Goal: Task Accomplishment & Management: Use online tool/utility

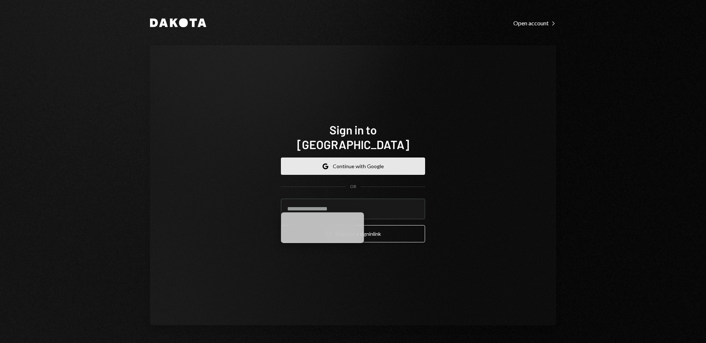
click at [337, 161] on button "Google Continue with Google" at bounding box center [353, 166] width 144 height 17
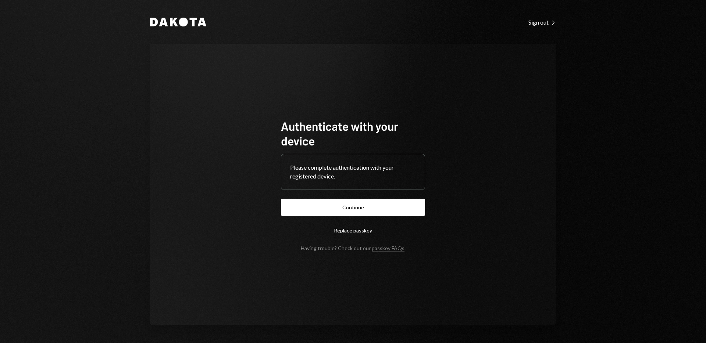
click at [343, 209] on button "Continue" at bounding box center [353, 207] width 144 height 17
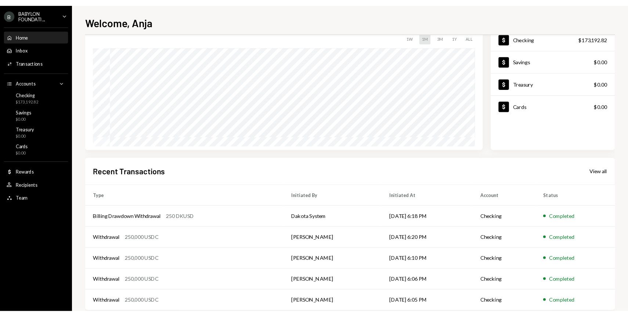
scroll to position [65, 0]
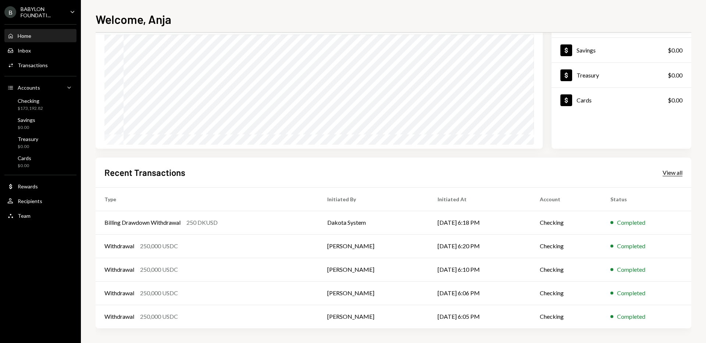
click at [670, 173] on div "View all" at bounding box center [672, 172] width 20 height 7
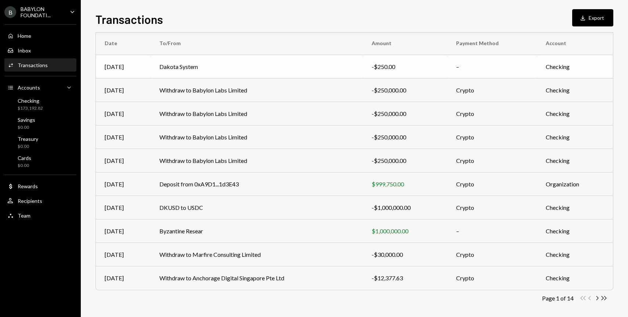
scroll to position [66, 0]
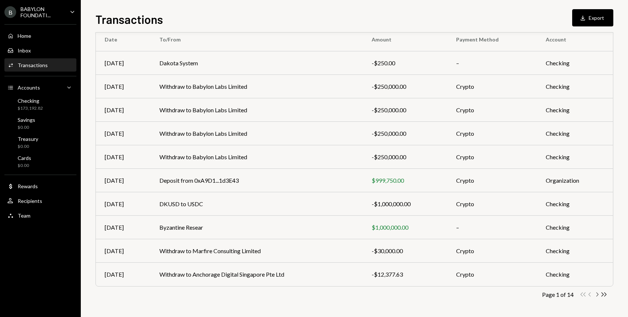
click at [597, 292] on icon "Chevron Right" at bounding box center [597, 294] width 7 height 7
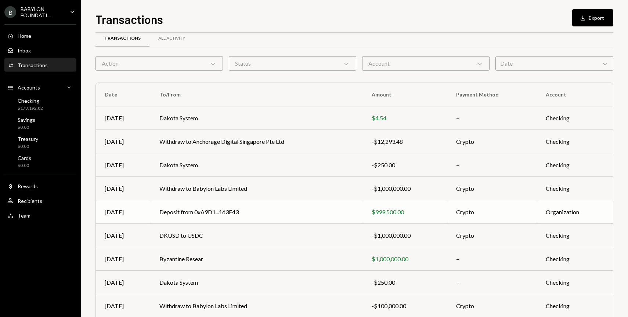
scroll to position [17, 0]
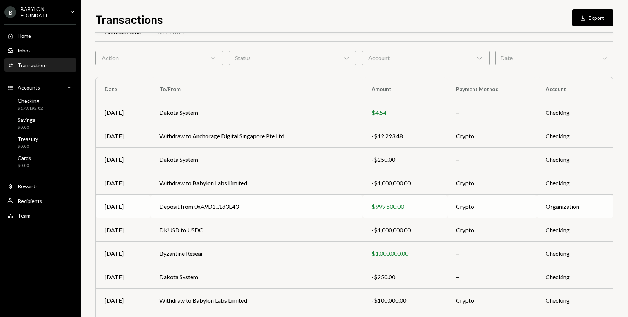
click at [229, 205] on td "Deposit from 0xA9D1...1d3E43" at bounding box center [257, 207] width 212 height 24
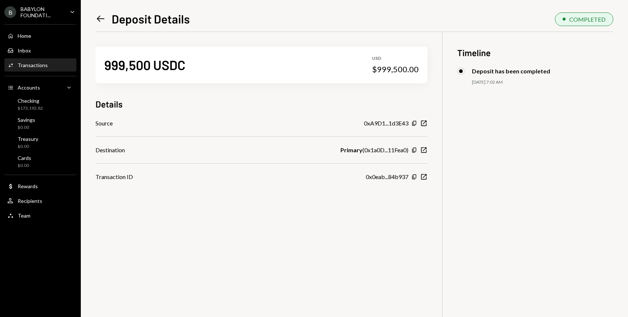
click at [103, 17] on icon "Left Arrow" at bounding box center [101, 19] width 10 height 10
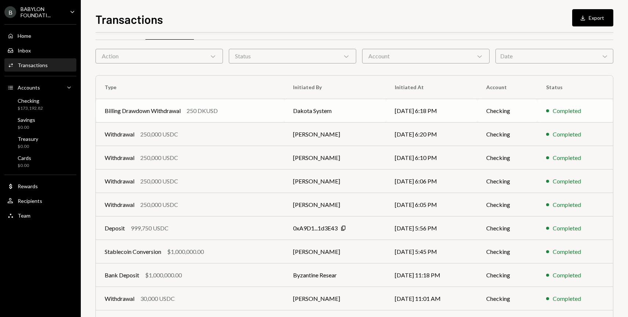
scroll to position [23, 0]
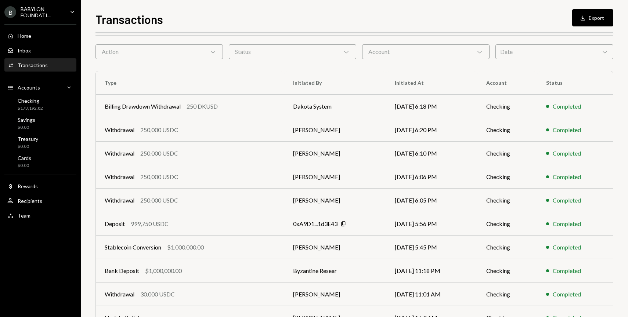
click at [506, 52] on div "Date Chevron Down" at bounding box center [555, 51] width 118 height 15
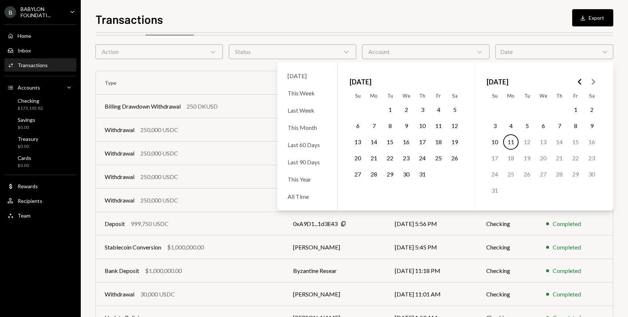
click at [576, 81] on icon "Go to the Previous Month" at bounding box center [580, 82] width 9 height 9
click at [579, 114] on button "6" at bounding box center [575, 109] width 15 height 15
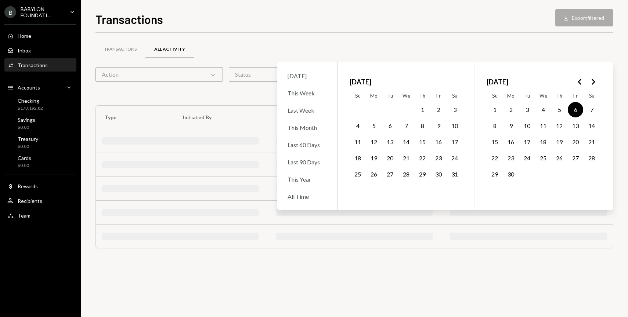
scroll to position [0, 0]
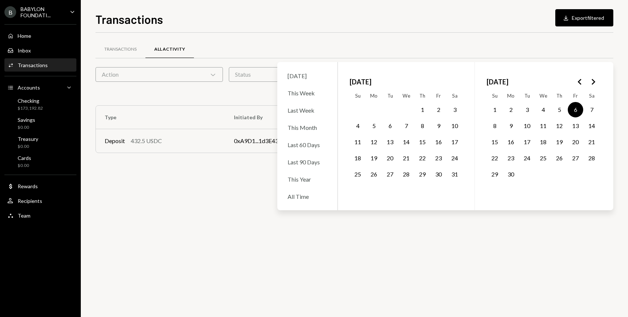
click at [414, 44] on div "Transactions All Activity" at bounding box center [355, 49] width 518 height 19
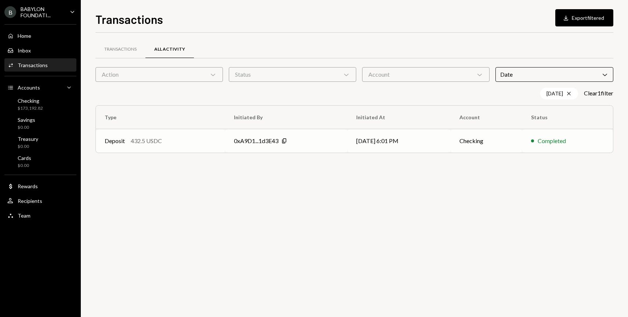
click at [272, 136] on td "0xA9D1...1d3E43 Copy" at bounding box center [286, 141] width 122 height 24
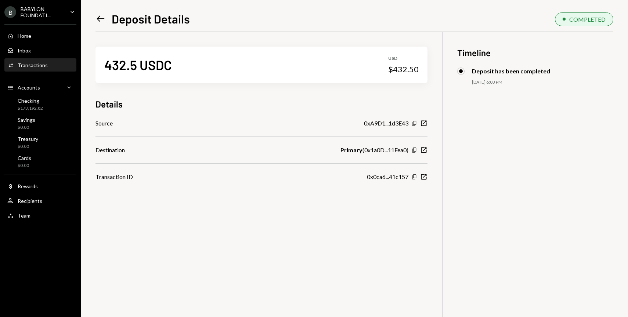
click at [415, 125] on icon "button" at bounding box center [414, 123] width 4 height 5
click at [100, 20] on icon "Left Arrow" at bounding box center [101, 19] width 10 height 10
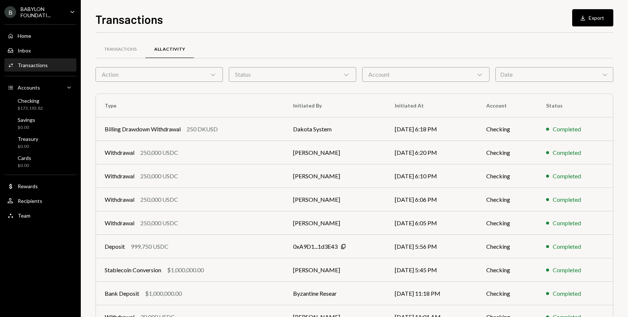
click at [510, 76] on div "Date Chevron Down" at bounding box center [555, 74] width 118 height 15
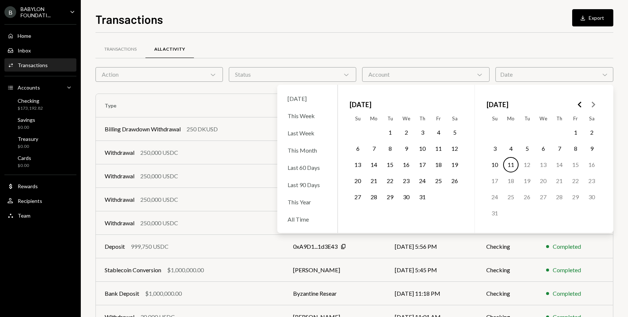
click at [453, 95] on div "July 2025 Su Mo Tu We Th Fr Sa 1 2 3 4 5 6 7 8 9 10 11 12 13 14 15 16 17 18 19 …" at bounding box center [406, 159] width 137 height 148
click at [579, 103] on icon "Go to the Previous Month" at bounding box center [580, 104] width 9 height 9
click at [419, 152] on button "8" at bounding box center [422, 148] width 15 height 15
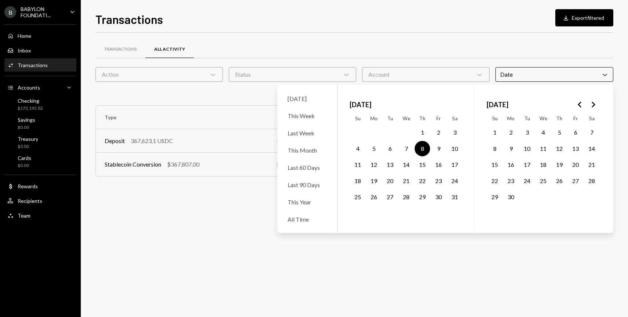
click at [395, 61] on div "Transactions All Activity" at bounding box center [355, 53] width 518 height 27
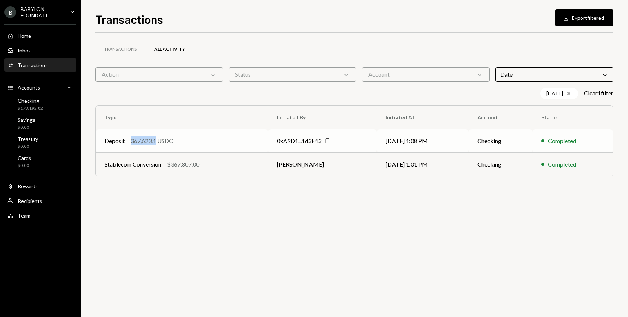
drag, startPoint x: 157, startPoint y: 140, endPoint x: 126, endPoint y: 141, distance: 30.9
click at [126, 141] on div "Deposit 367,623.1 USDC" at bounding box center [182, 141] width 155 height 9
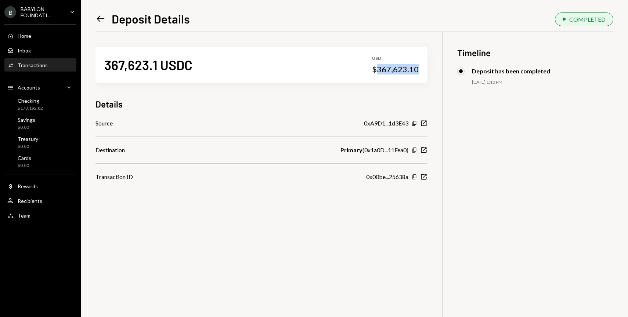
drag, startPoint x: 419, startPoint y: 69, endPoint x: 378, endPoint y: 67, distance: 40.1
click at [378, 67] on div "$367,623.10" at bounding box center [395, 69] width 47 height 10
copy div "367,623.10"
click at [98, 17] on icon "Left Arrow" at bounding box center [101, 19] width 10 height 10
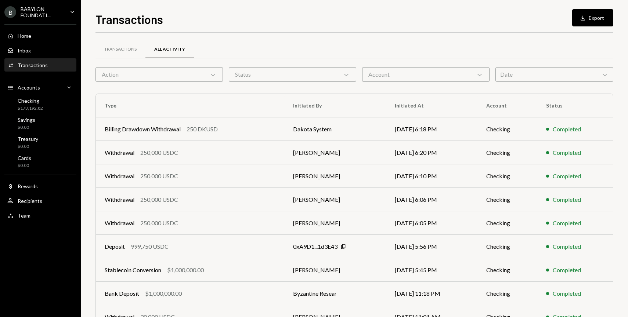
click at [549, 79] on div "Date Chevron Down" at bounding box center [555, 74] width 118 height 15
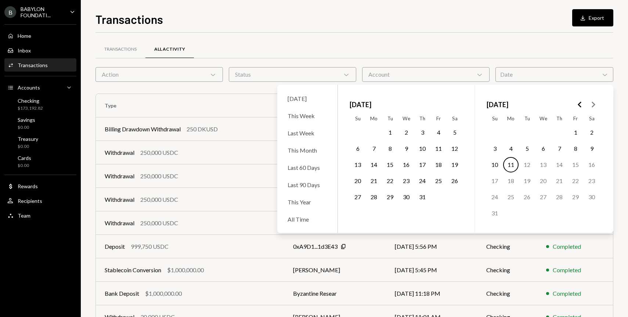
click at [580, 106] on polygon "Go to the Previous Month" at bounding box center [580, 105] width 4 height 6
click at [418, 153] on button "8" at bounding box center [422, 148] width 15 height 15
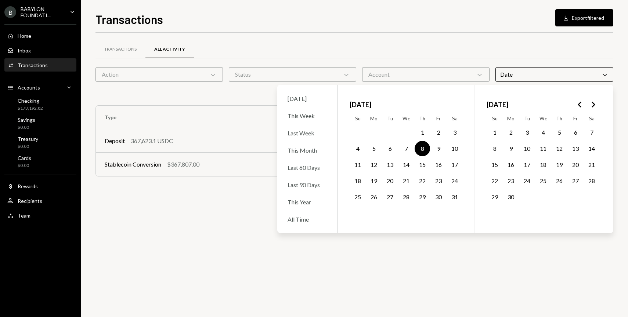
click at [439, 50] on div "Transactions All Activity" at bounding box center [355, 49] width 518 height 19
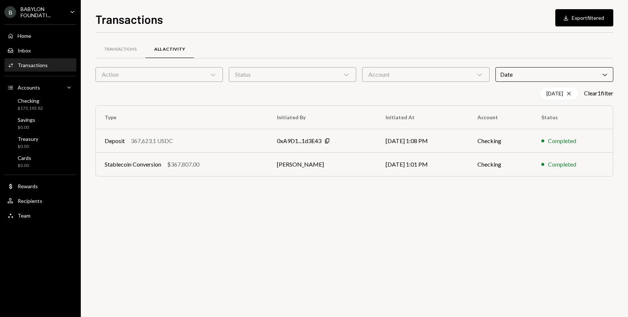
click at [592, 75] on div "Date Chevron Down" at bounding box center [555, 74] width 118 height 15
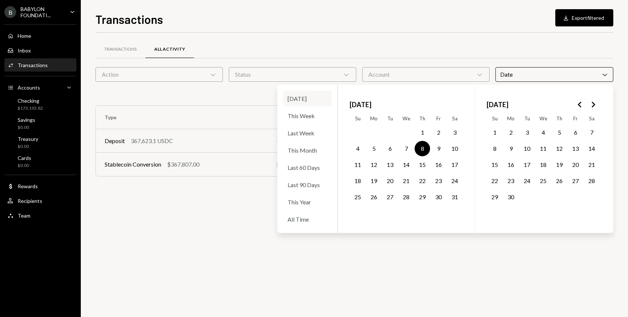
click at [303, 95] on div "[DATE]" at bounding box center [307, 99] width 49 height 16
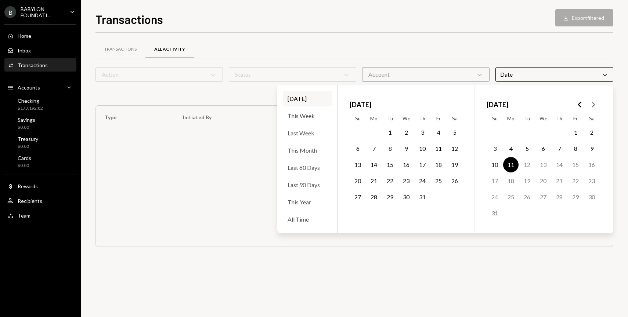
click at [592, 150] on button "9" at bounding box center [591, 148] width 15 height 15
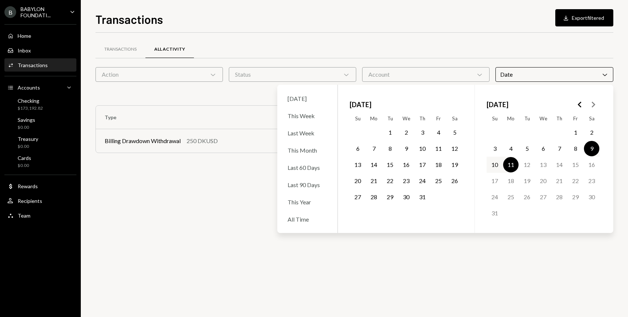
click at [578, 104] on icon "Go to the Previous Month" at bounding box center [580, 104] width 9 height 9
click at [374, 149] on button "5" at bounding box center [373, 148] width 15 height 15
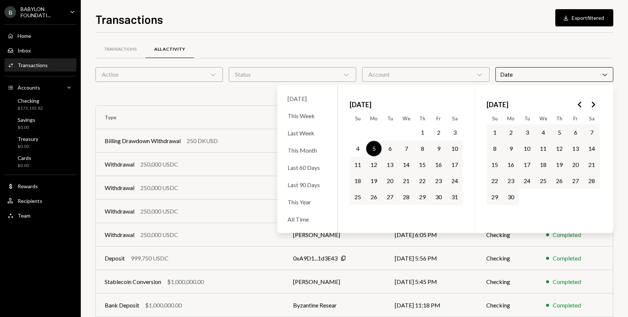
click at [379, 150] on button "5" at bounding box center [373, 148] width 15 height 15
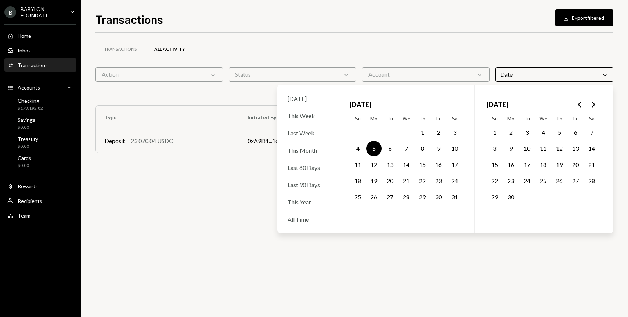
click at [371, 54] on div "Transactions All Activity" at bounding box center [355, 49] width 518 height 19
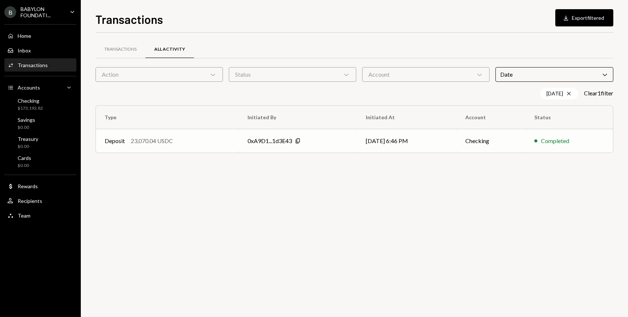
click at [263, 138] on div "0xA9D1...1d3E43" at bounding box center [270, 141] width 44 height 9
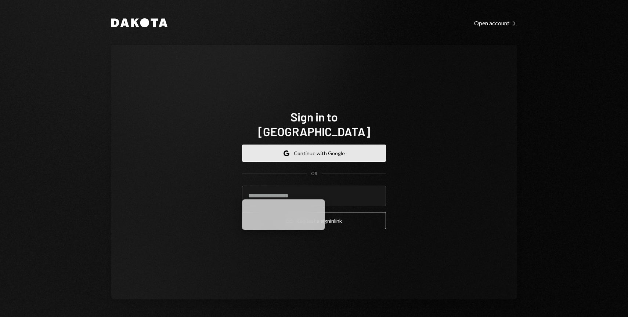
click at [269, 147] on button "Google Continue with Google" at bounding box center [314, 153] width 144 height 17
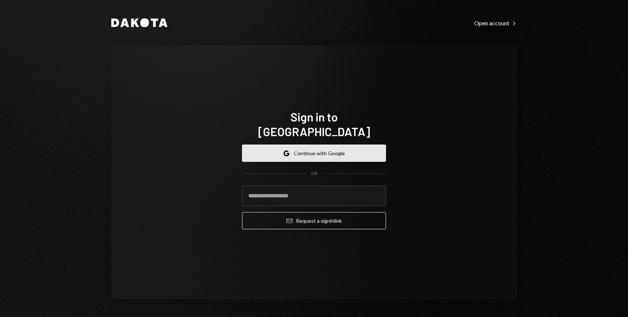
click at [291, 147] on button "Google Continue with Google" at bounding box center [314, 153] width 144 height 17
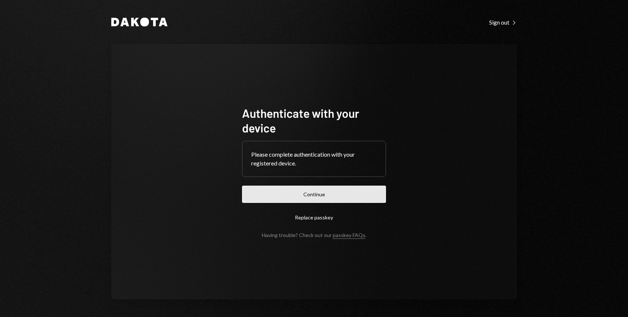
click at [296, 190] on button "Continue" at bounding box center [314, 194] width 144 height 17
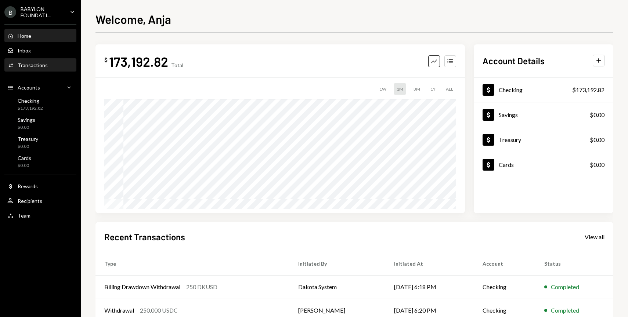
click at [46, 68] on div "Activities Transactions" at bounding box center [40, 65] width 66 height 7
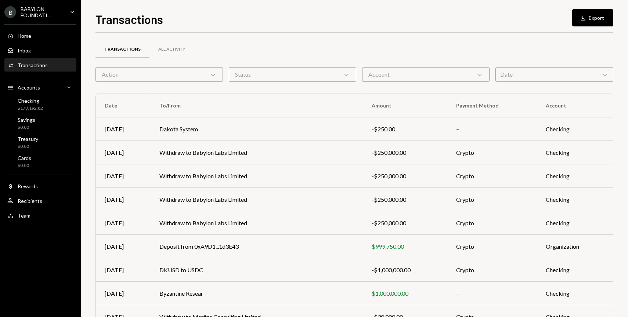
click at [511, 74] on div "Date Chevron Down" at bounding box center [555, 74] width 118 height 15
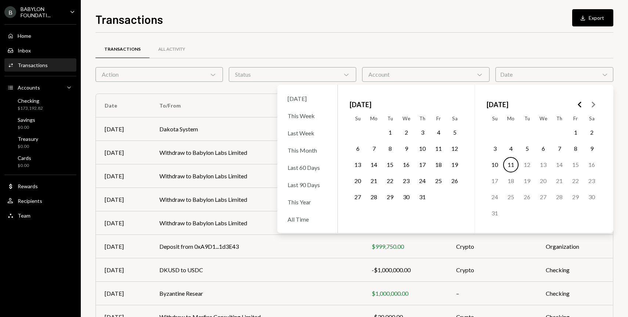
click at [576, 107] on icon "Go to the Previous Month" at bounding box center [580, 104] width 9 height 9
click at [374, 150] on button "5" at bounding box center [373, 148] width 15 height 15
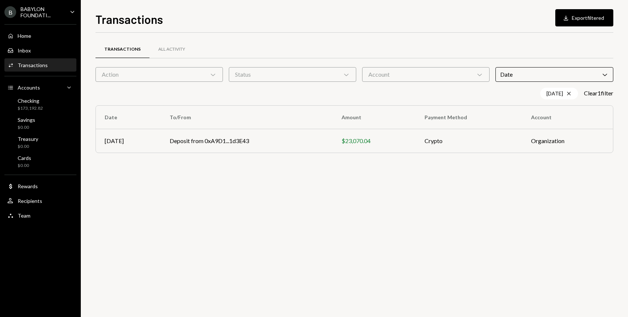
click at [347, 41] on div "Transactions All Activity" at bounding box center [355, 49] width 518 height 19
click at [247, 141] on td "Deposit from 0xA9D1...1d3E43" at bounding box center [247, 141] width 172 height 24
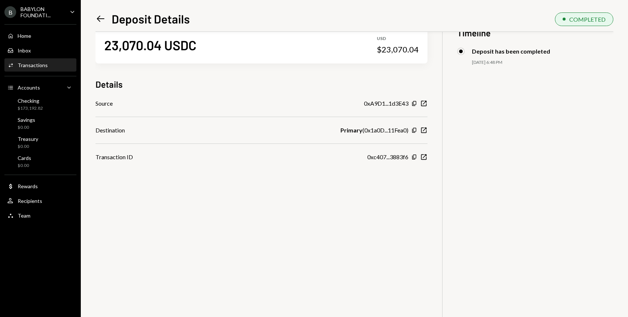
scroll to position [21, 0]
click at [101, 16] on icon "Left Arrow" at bounding box center [101, 19] width 10 height 10
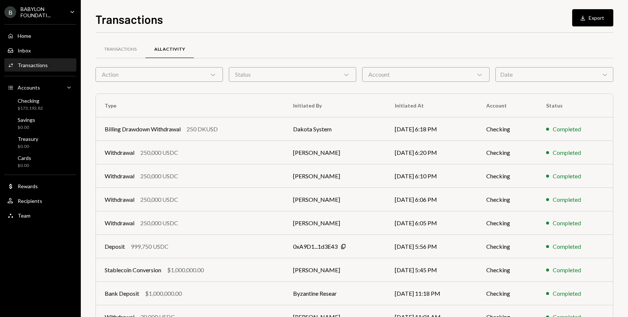
click at [514, 76] on div "Date Chevron Down" at bounding box center [555, 74] width 118 height 15
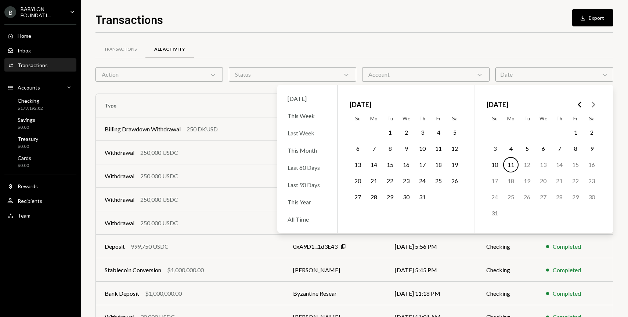
click at [581, 105] on icon "Go to the Previous Month" at bounding box center [580, 104] width 9 height 9
click at [597, 108] on icon "Go to the Next Month" at bounding box center [593, 104] width 9 height 9
click at [544, 165] on button "16" at bounding box center [543, 164] width 15 height 15
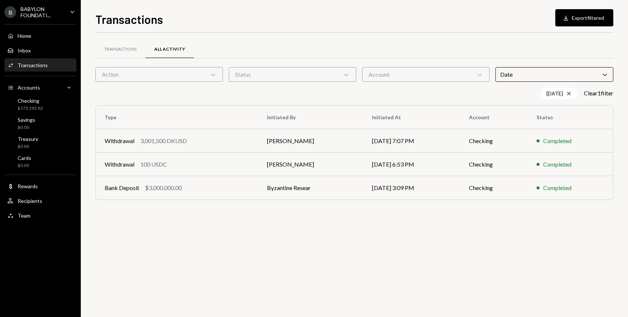
click at [450, 54] on div "Transactions All Activity" at bounding box center [355, 49] width 518 height 19
click at [281, 189] on td "Byzantine Resear" at bounding box center [310, 188] width 105 height 24
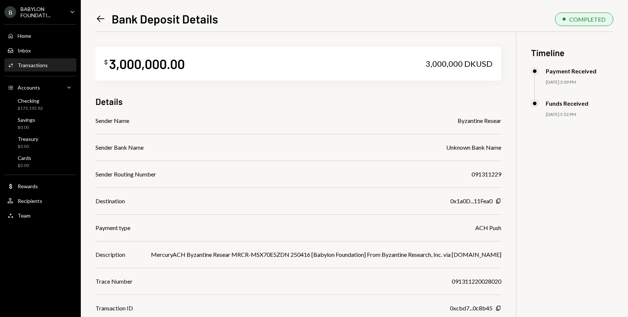
click at [101, 20] on icon "Left Arrow" at bounding box center [101, 19] width 10 height 10
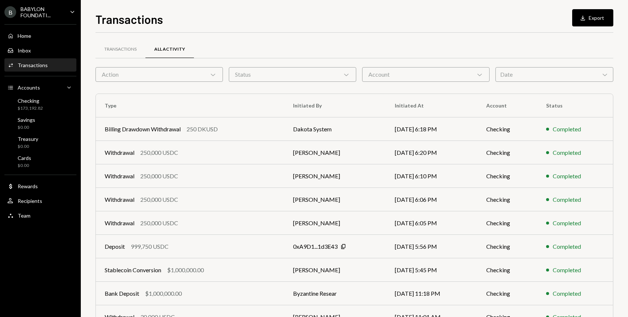
click at [520, 73] on div "Date Chevron Down" at bounding box center [555, 74] width 118 height 15
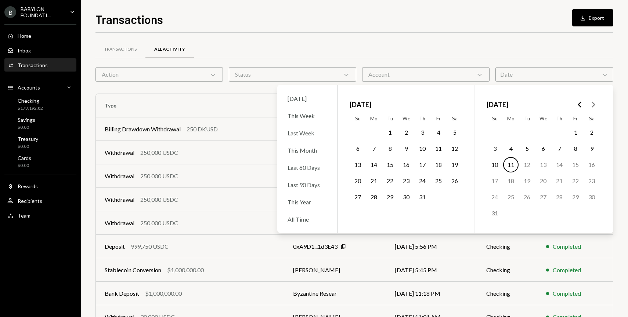
click at [571, 103] on div "August 2025" at bounding box center [543, 105] width 113 height 16
click at [580, 103] on polygon "Go to the Previous Month" at bounding box center [580, 105] width 4 height 6
click at [515, 163] on button "14" at bounding box center [510, 164] width 15 height 15
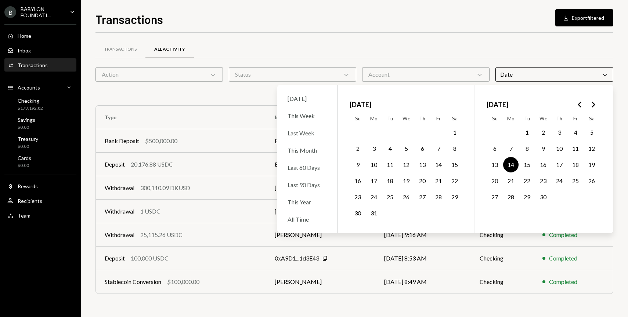
click at [387, 43] on div "Transactions All Activity" at bounding box center [355, 49] width 518 height 19
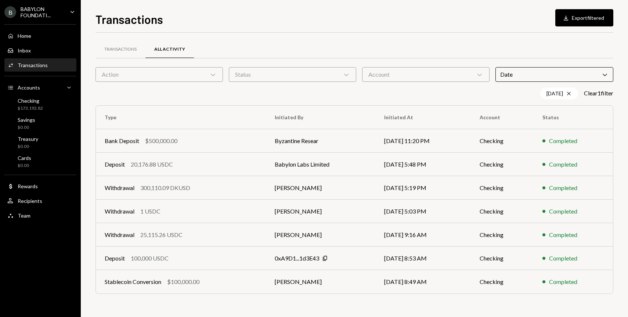
click at [544, 73] on div "Date Chevron Down" at bounding box center [555, 74] width 118 height 15
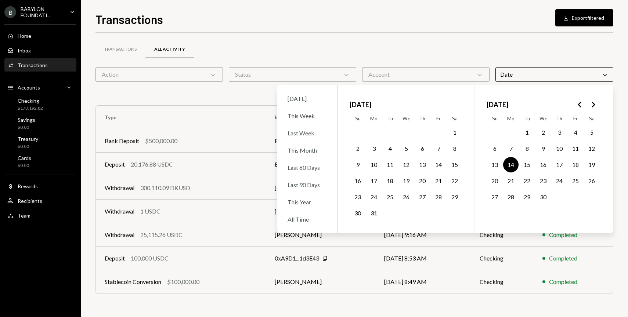
click at [591, 104] on icon "Go to the Next Month" at bounding box center [593, 104] width 9 height 9
click at [389, 133] on button "1" at bounding box center [390, 132] width 15 height 15
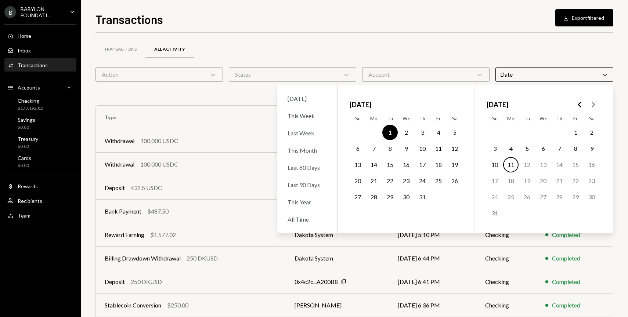
click at [380, 54] on div "Transactions All Activity" at bounding box center [355, 49] width 518 height 19
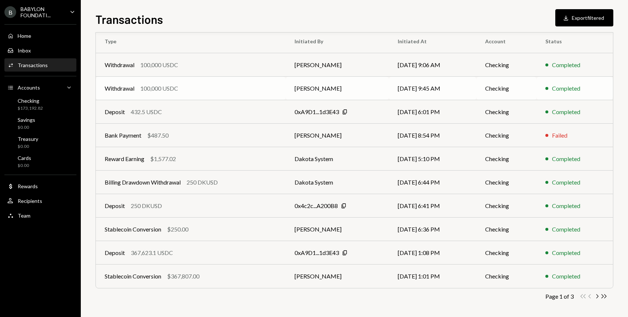
scroll to position [76, 0]
click at [599, 295] on icon "Chevron Right" at bounding box center [597, 296] width 7 height 7
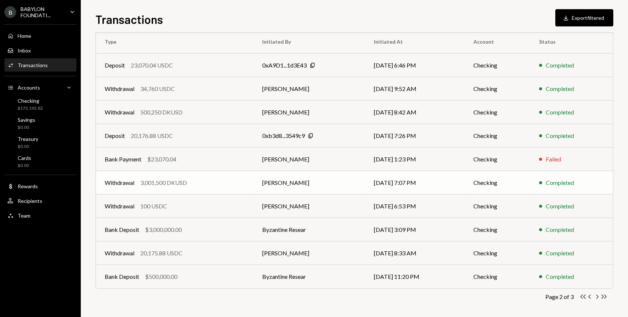
scroll to position [78, 0]
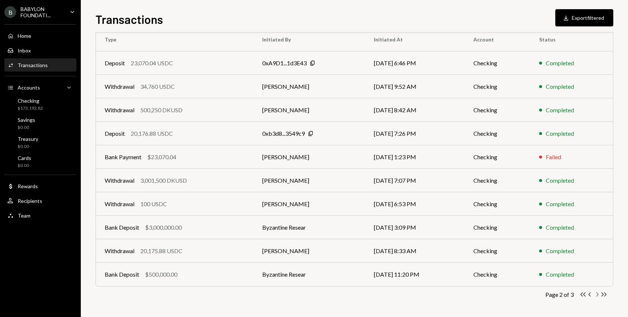
click at [599, 294] on icon "Chevron Right" at bounding box center [597, 294] width 7 height 7
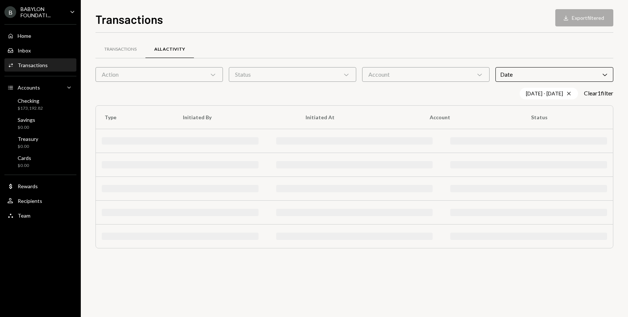
scroll to position [0, 0]
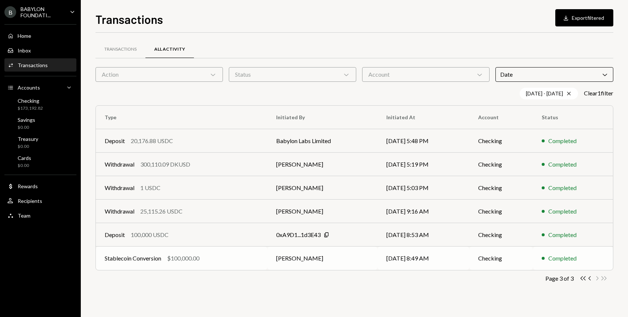
click at [250, 253] on td "Stablecoin Conversion $100,000.00" at bounding box center [182, 259] width 172 height 24
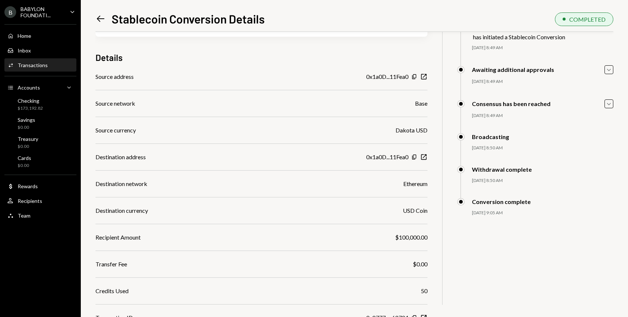
scroll to position [49, 0]
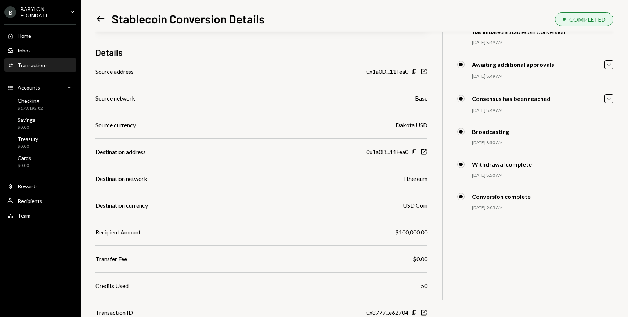
click at [102, 19] on icon at bounding box center [101, 19] width 8 height 6
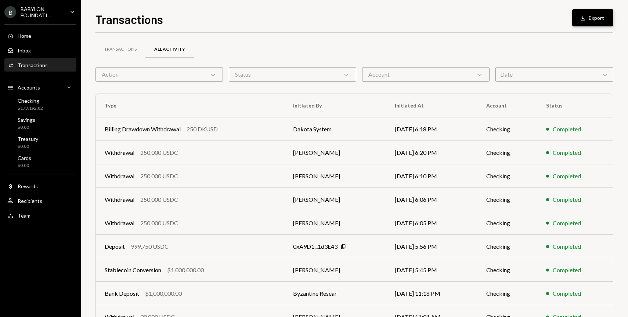
click at [586, 18] on icon "Download" at bounding box center [582, 17] width 7 height 7
click at [169, 48] on div "All Activity" at bounding box center [169, 49] width 31 height 6
click at [191, 71] on div "Action Chevron Down" at bounding box center [160, 74] width 128 height 15
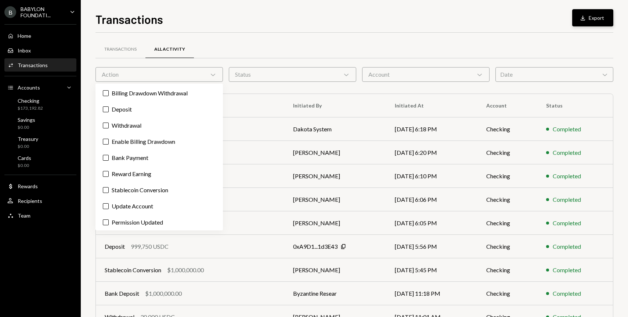
click at [146, 85] on div "Billing Drawdown Withdrawal Deposit Withdrawal Enable Billing Drawdown Bank Pay…" at bounding box center [160, 157] width 128 height 147
click at [143, 89] on label "Billing Drawdown Withdrawal" at bounding box center [159, 93] width 122 height 13
click at [109, 90] on button "Billing Drawdown Withdrawal" at bounding box center [106, 93] width 6 height 6
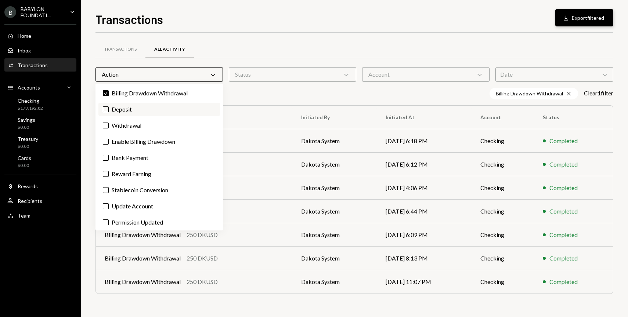
click at [129, 106] on label "Deposit" at bounding box center [159, 109] width 122 height 13
click at [109, 107] on button "Deposit" at bounding box center [106, 110] width 6 height 6
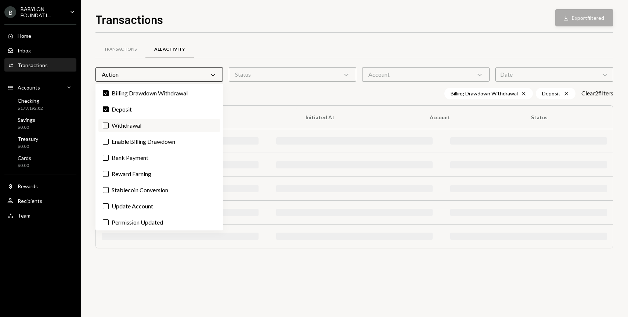
click at [127, 127] on label "Withdrawal" at bounding box center [159, 125] width 122 height 13
click at [109, 127] on button "Withdrawal" at bounding box center [106, 126] width 6 height 6
click at [127, 141] on label "Enable Billing Drawdown" at bounding box center [159, 141] width 122 height 13
click at [109, 141] on button "Enable Billing Drawdown" at bounding box center [106, 142] width 6 height 6
click at [127, 157] on label "Bank Payment" at bounding box center [159, 157] width 122 height 13
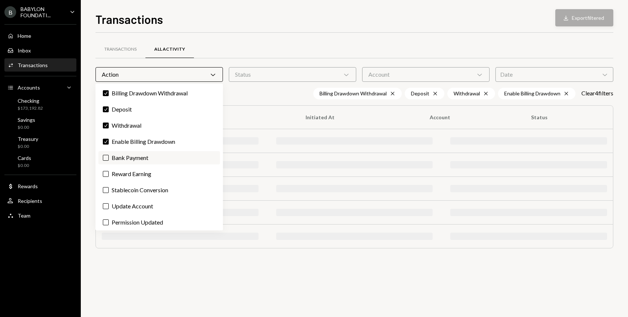
click at [109, 157] on button "Bank Payment" at bounding box center [106, 158] width 6 height 6
click at [126, 196] on label "Stablecoin Conversion" at bounding box center [159, 190] width 122 height 13
click at [109, 193] on button "Stablecoin Conversion" at bounding box center [106, 190] width 6 height 6
click at [126, 206] on label "Update Account" at bounding box center [159, 206] width 122 height 13
click at [109, 206] on button "Update Account" at bounding box center [106, 207] width 6 height 6
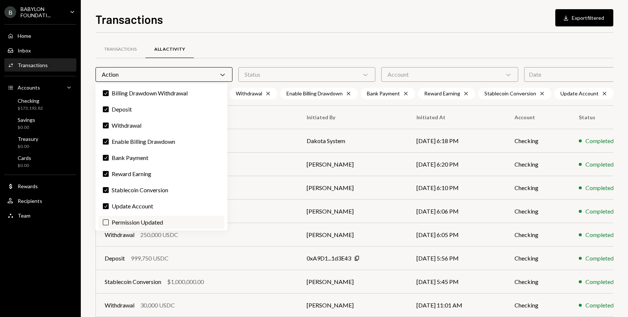
click at [131, 219] on label "Permission Updated" at bounding box center [161, 222] width 126 height 13
click at [109, 220] on button "Permission Updated" at bounding box center [106, 223] width 6 height 6
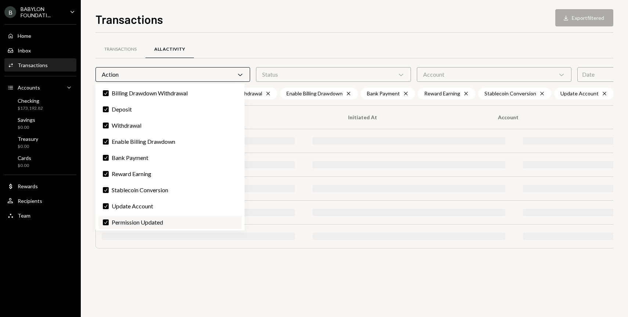
scroll to position [34, 0]
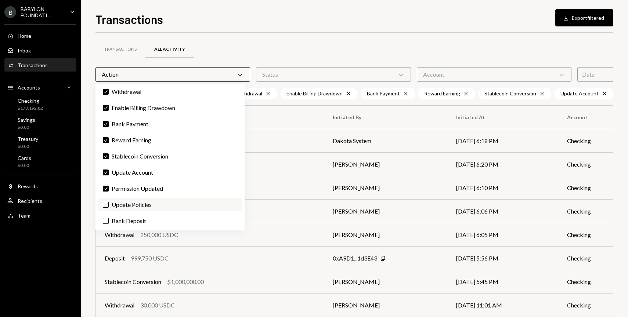
click at [129, 205] on label "Update Policies" at bounding box center [169, 204] width 143 height 13
click at [109, 205] on button "Update Policies" at bounding box center [106, 205] width 6 height 6
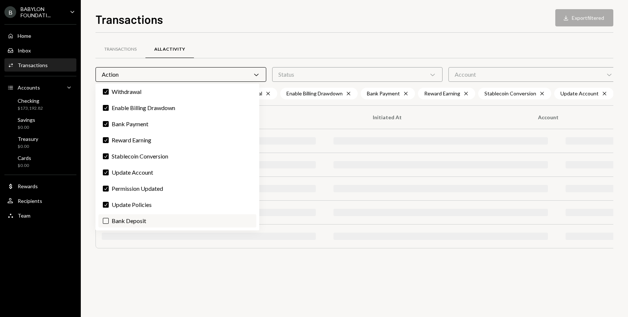
click at [129, 218] on label "Bank Deposit" at bounding box center [177, 221] width 158 height 13
click at [109, 218] on button "Bank Deposit" at bounding box center [106, 221] width 6 height 6
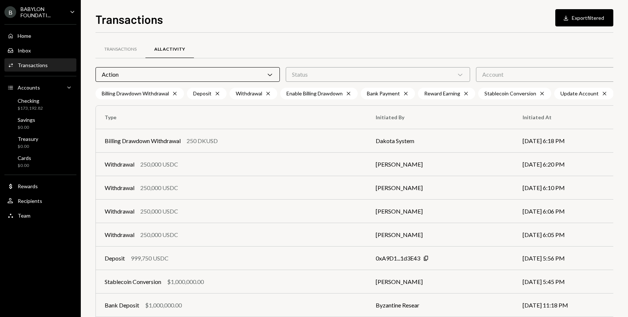
click at [320, 72] on div "Status Chevron Down" at bounding box center [378, 74] width 184 height 15
click at [290, 96] on button "Completed" at bounding box center [290, 93] width 6 height 6
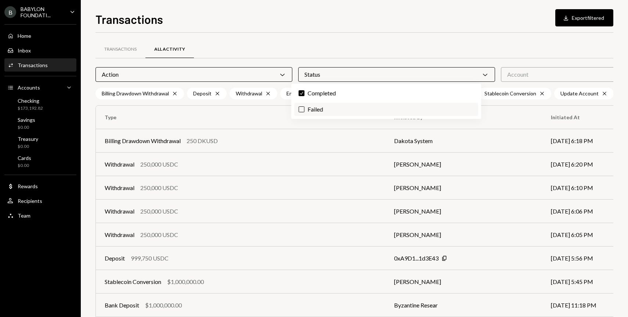
click at [306, 108] on label "Failed" at bounding box center [386, 109] width 184 height 13
click at [305, 108] on button "Failed" at bounding box center [302, 110] width 6 height 6
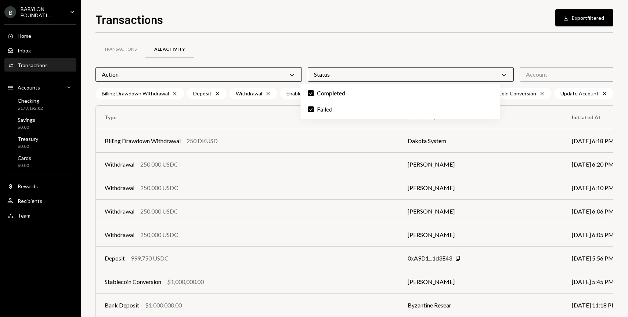
click at [520, 73] on div "Account Chevron Down" at bounding box center [623, 74] width 207 height 15
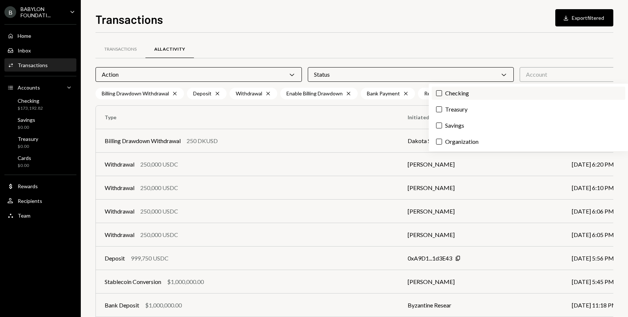
click at [464, 94] on label "Checking" at bounding box center [529, 93] width 194 height 13
click at [442, 94] on button "Checking" at bounding box center [440, 93] width 6 height 6
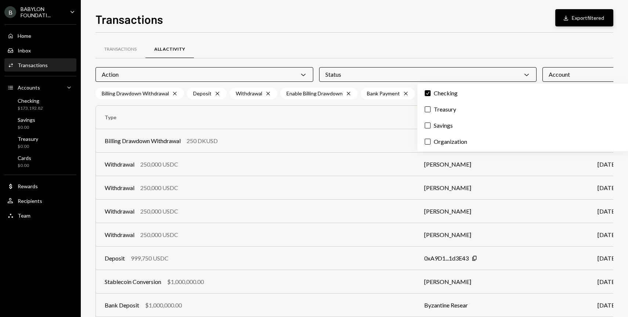
click at [590, 18] on button "Download Export filtered" at bounding box center [585, 17] width 58 height 17
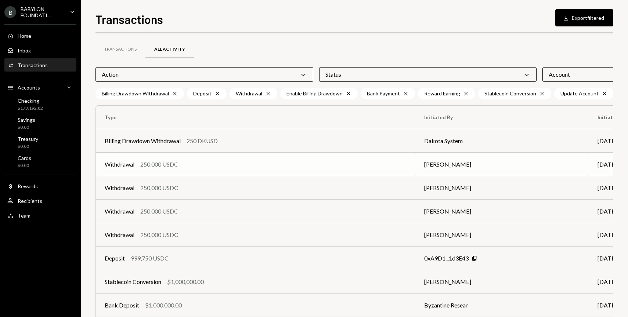
scroll to position [89, 0]
